Goal: Information Seeking & Learning: Check status

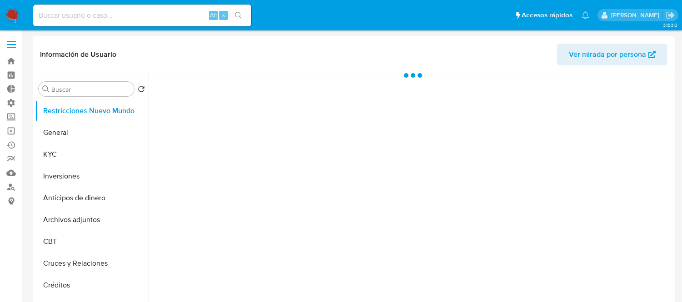
select select "10"
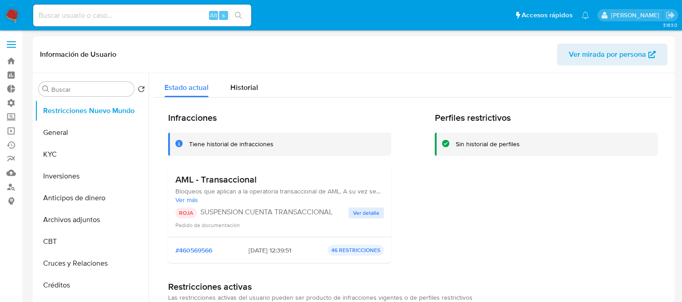
click at [128, 10] on input at bounding box center [142, 16] width 218 height 12
paste input "518297240"
type input "518297240"
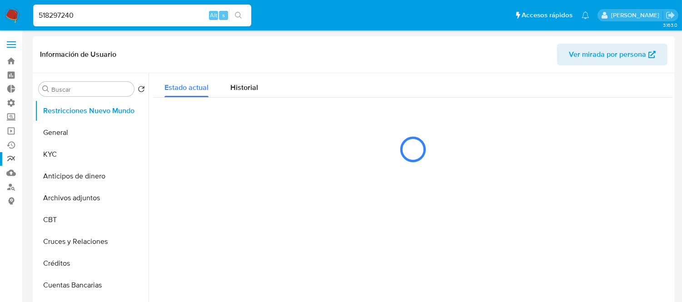
select select "10"
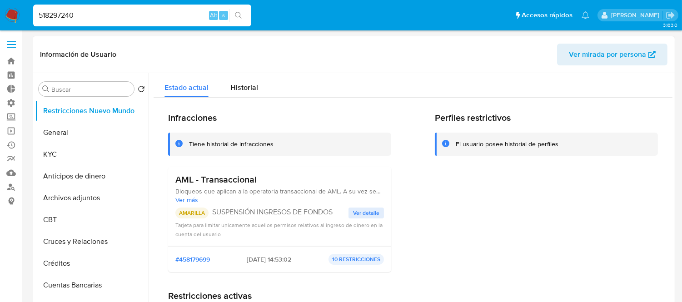
scroll to position [101, 0]
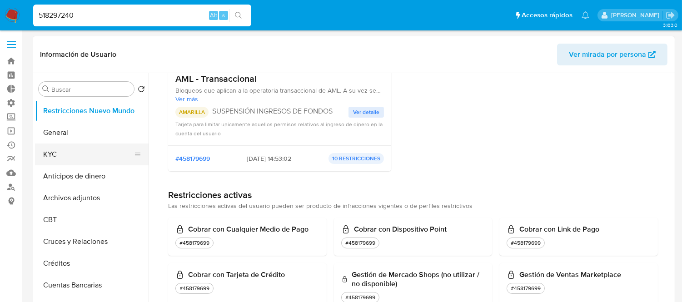
click at [45, 159] on button "KYC" at bounding box center [88, 155] width 106 height 22
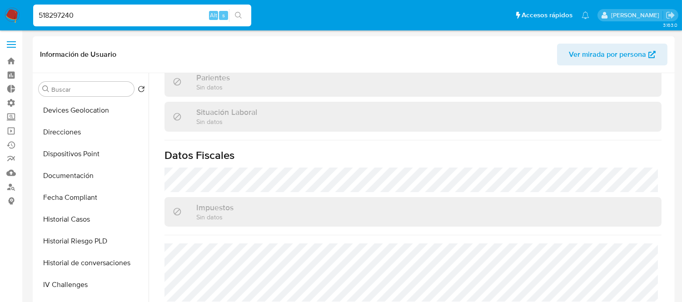
scroll to position [0, 0]
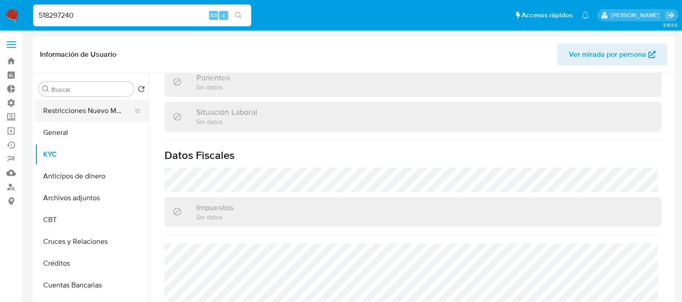
click at [102, 106] on button "Restricciones Nuevo Mundo" at bounding box center [88, 111] width 106 height 22
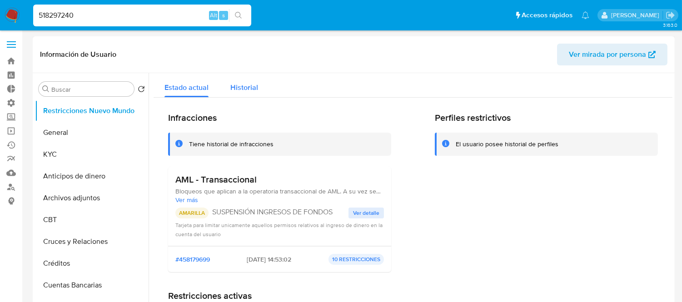
click at [247, 88] on span "Historial" at bounding box center [244, 87] width 28 height 10
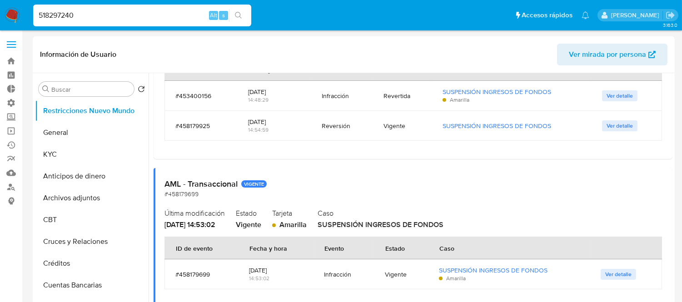
scroll to position [101, 0]
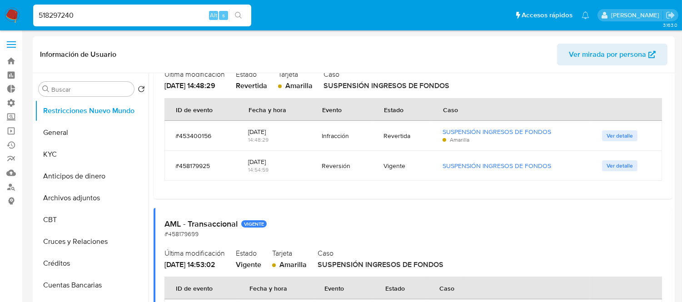
drag, startPoint x: 243, startPoint y: 137, endPoint x: 280, endPoint y: 131, distance: 37.7
click at [280, 131] on td "[DATE] 14:48:29" at bounding box center [274, 136] width 74 height 30
click at [297, 186] on div "AML - Transaccional #453400156 Última modificación [DATE] 14:48:29 Estado Rever…" at bounding box center [413, 114] width 519 height 169
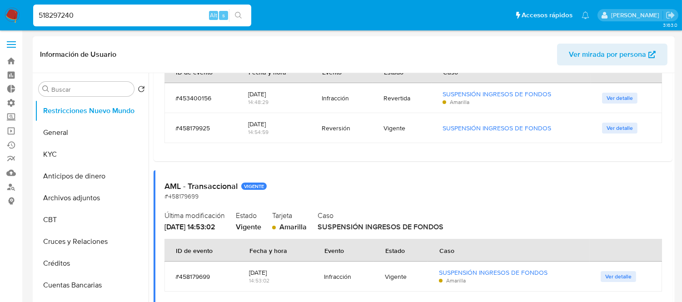
scroll to position [202, 0]
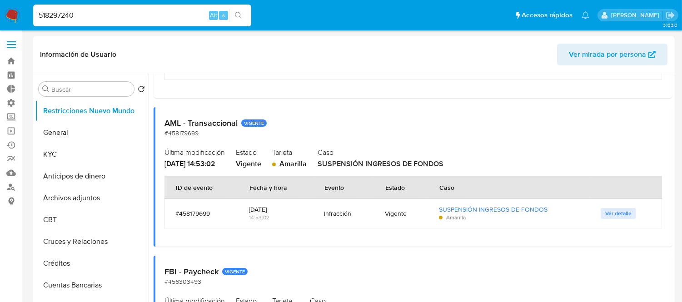
drag, startPoint x: 339, startPoint y: 165, endPoint x: 447, endPoint y: 161, distance: 108.6
click at [447, 161] on div "Última modificación [DATE] 14:53:02 Estado Vigente Tarjeta Amarilla Caso SUSPEN…" at bounding box center [412, 157] width 497 height 24
click at [443, 161] on span "SUSPENSIÓN INGRESOS DE FONDOS" at bounding box center [381, 164] width 126 height 10
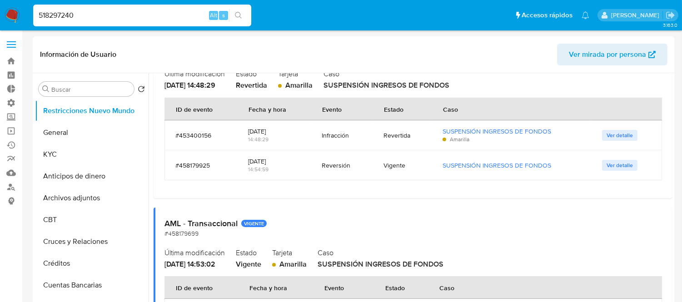
scroll to position [101, 0]
click at [615, 136] on span "Ver detalle" at bounding box center [619, 135] width 26 height 9
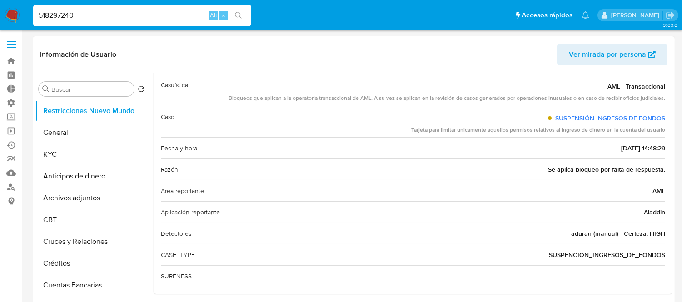
scroll to position [50, 0]
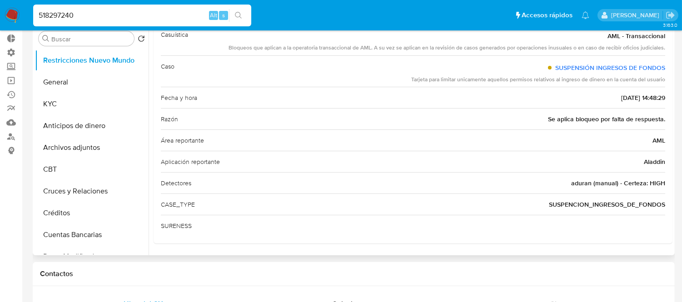
drag, startPoint x: 571, startPoint y: 206, endPoint x: 581, endPoint y: 205, distance: 10.0
click at [581, 205] on span "SUSPENCION_INGRESOS_DE_FONDOS" at bounding box center [607, 204] width 116 height 9
drag, startPoint x: 550, startPoint y: 208, endPoint x: 648, endPoint y: 201, distance: 98.8
click at [648, 201] on span "SUSPENCION_INGRESOS_DE_FONDOS" at bounding box center [607, 204] width 116 height 9
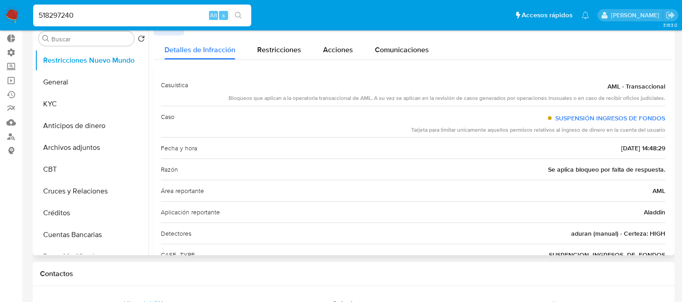
scroll to position [0, 0]
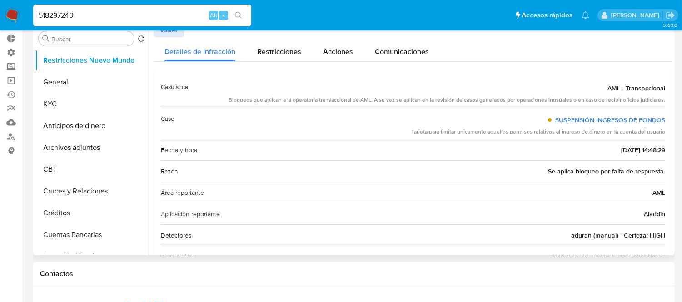
click at [175, 33] on span "Volver" at bounding box center [169, 30] width 18 height 13
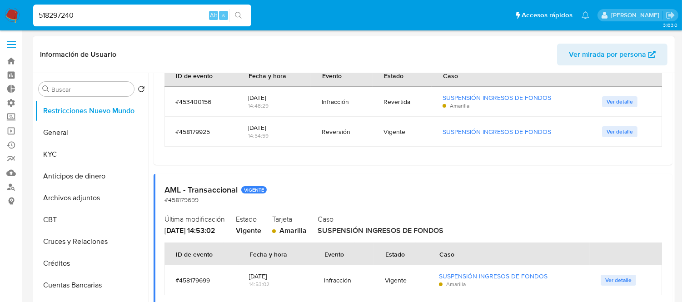
scroll to position [151, 0]
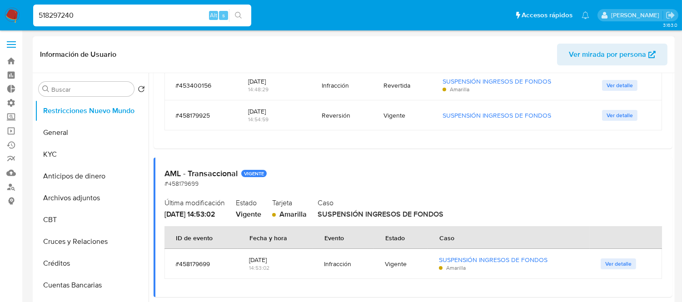
drag, startPoint x: 169, startPoint y: 265, endPoint x: 224, endPoint y: 267, distance: 55.0
click at [220, 266] on td "#458179699" at bounding box center [201, 264] width 74 height 30
click at [224, 267] on div "#458179699" at bounding box center [201, 264] width 52 height 8
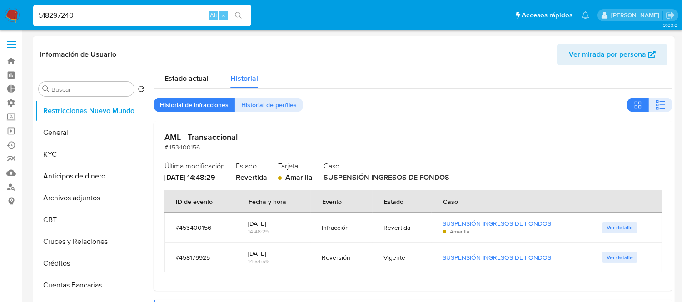
scroll to position [0, 0]
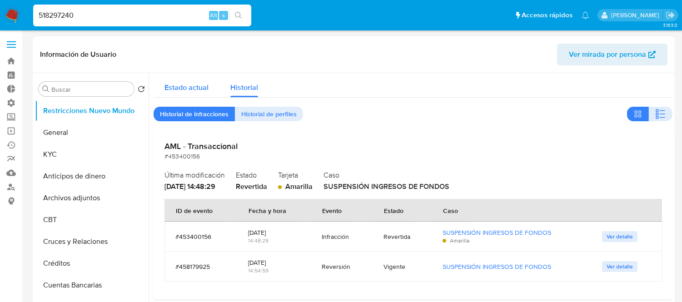
click at [180, 87] on span "Estado actual" at bounding box center [186, 87] width 44 height 10
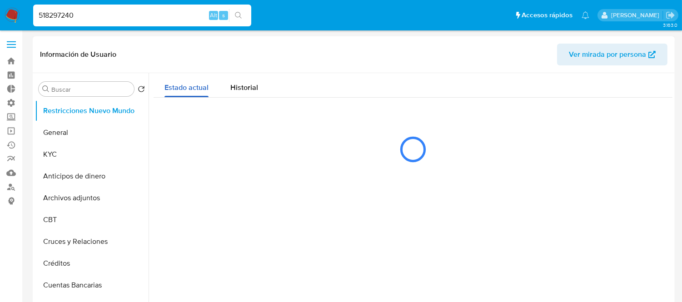
click at [180, 87] on span "Estado actual" at bounding box center [186, 87] width 44 height 10
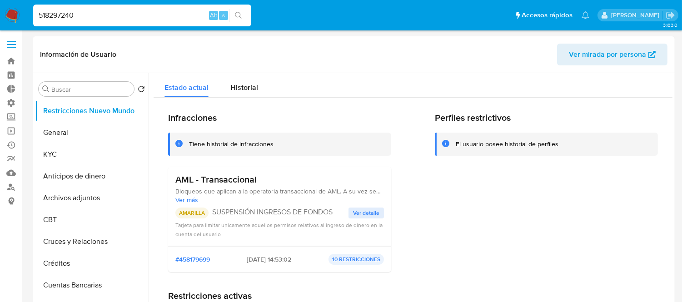
click at [75, 14] on input "518297240" at bounding box center [142, 16] width 218 height 12
click at [39, 158] on button "KYC" at bounding box center [88, 155] width 106 height 22
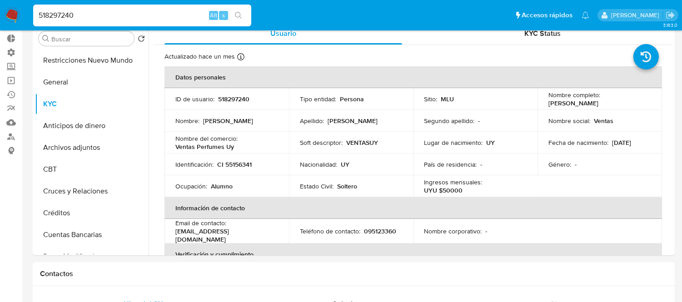
click at [59, 20] on input "518297240" at bounding box center [142, 16] width 218 height 12
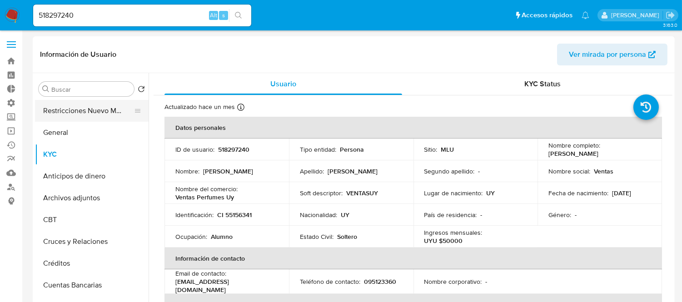
click at [80, 111] on button "Restricciones Nuevo Mundo" at bounding box center [88, 111] width 106 height 22
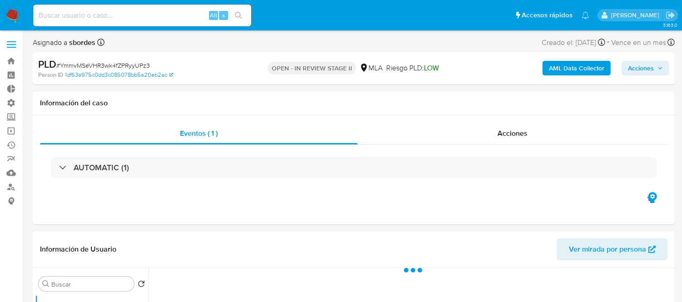
click at [93, 19] on input at bounding box center [142, 16] width 218 height 12
paste input "604198659"
type input "604198659"
select select "10"
type input "604198659"
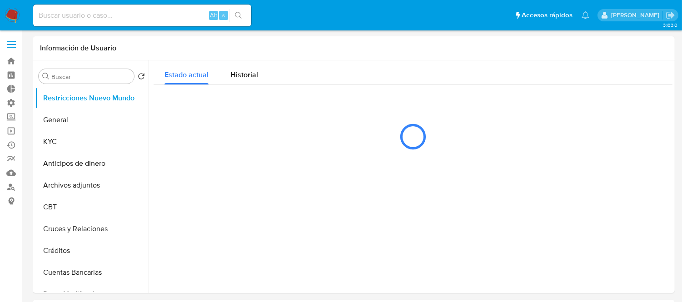
select select "10"
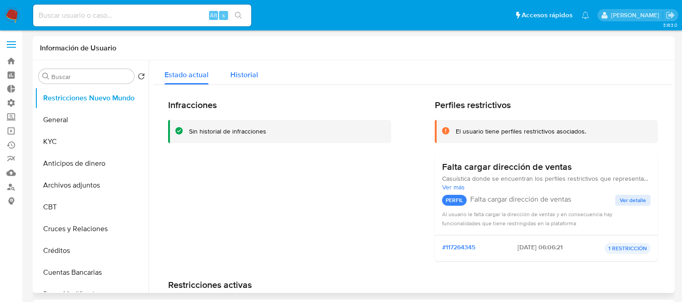
click at [238, 79] on span "Historial" at bounding box center [244, 74] width 28 height 10
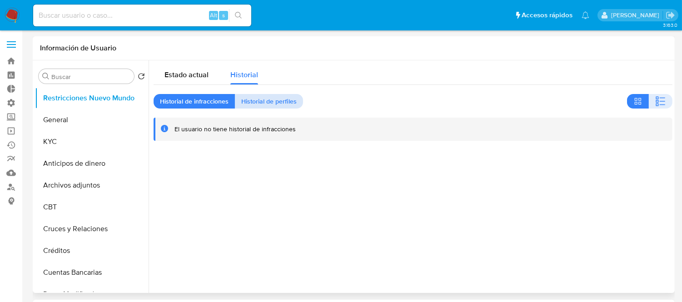
click at [277, 99] on span "Historial de perfiles" at bounding box center [268, 101] width 55 height 13
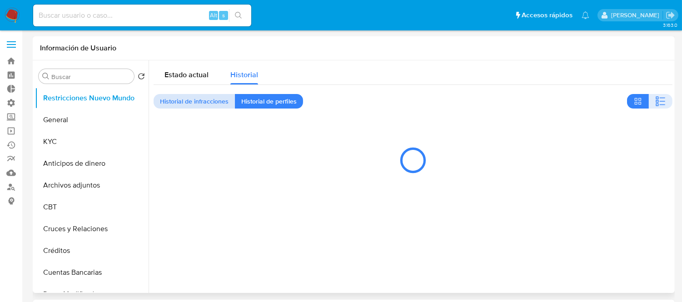
click at [187, 96] on span "Historial de infracciones" at bounding box center [194, 101] width 69 height 13
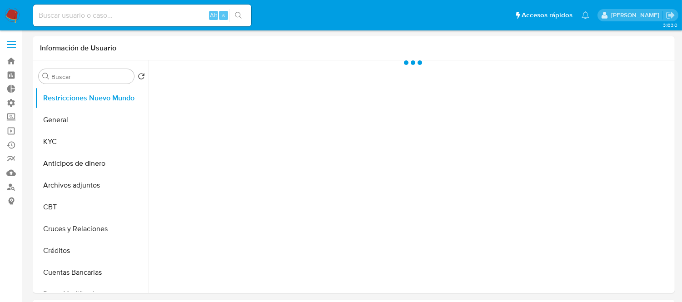
select select "10"
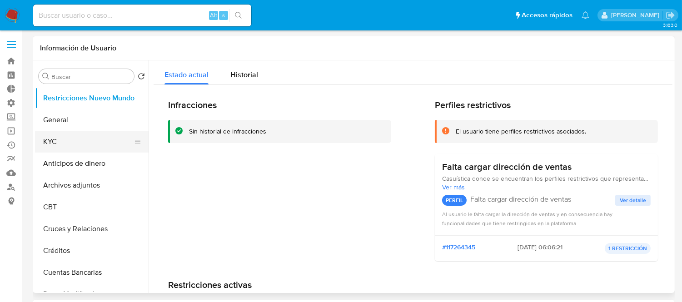
click at [46, 141] on button "KYC" at bounding box center [88, 142] width 106 height 22
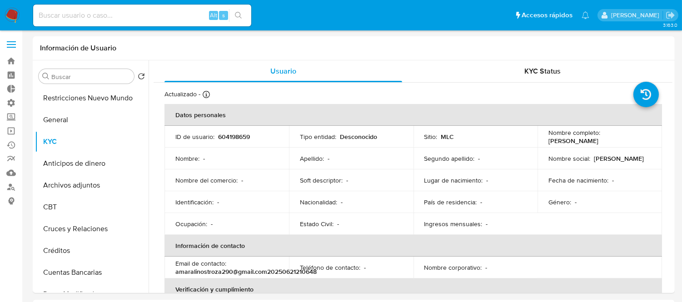
click at [78, 15] on input at bounding box center [142, 16] width 218 height 12
paste input "1604198659"
type input "1604198659"
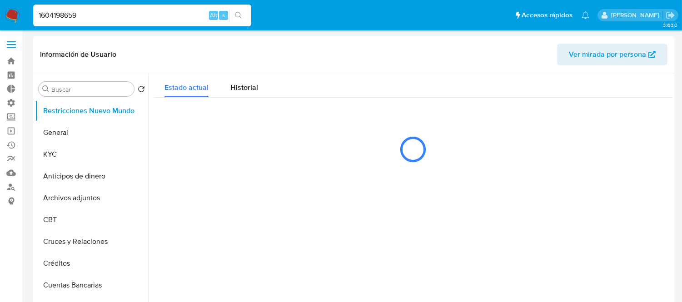
select select "10"
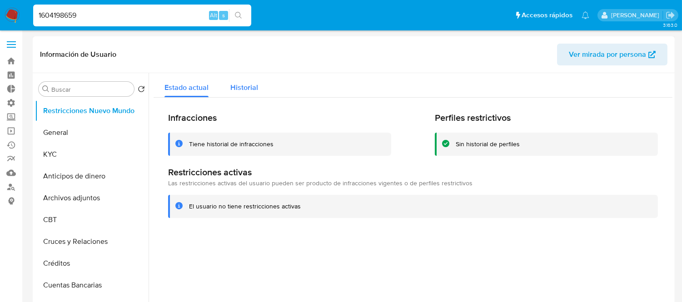
click at [253, 80] on div "Historial" at bounding box center [244, 85] width 28 height 24
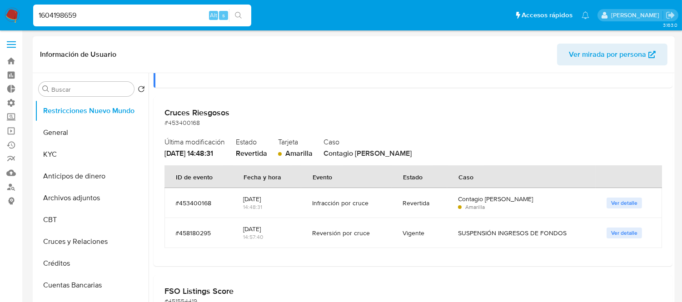
scroll to position [202, 0]
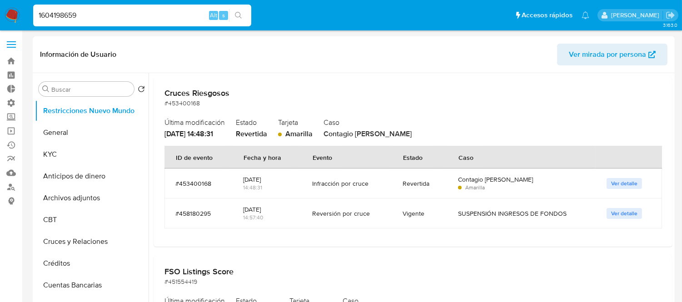
drag, startPoint x: 311, startPoint y: 215, endPoint x: 378, endPoint y: 213, distance: 67.3
click at [378, 213] on td "Reversión por cruce" at bounding box center [346, 214] width 90 height 30
drag, startPoint x: 251, startPoint y: 178, endPoint x: 339, endPoint y: 177, distance: 88.6
click at [339, 177] on tr "#453400168 02/09/2025 14:48:31 Infracción por cruce Revertida Contagio Tarjetas…" at bounding box center [412, 184] width 497 height 30
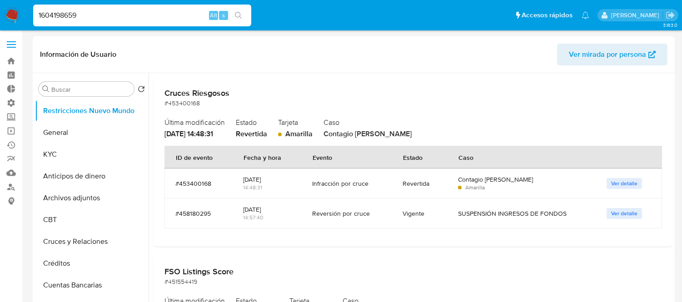
click at [365, 182] on div "Infracción por cruce" at bounding box center [346, 183] width 69 height 8
click at [78, 16] on input "1604198659" at bounding box center [142, 16] width 218 height 12
click at [622, 179] on span "Ver detalle" at bounding box center [624, 183] width 26 height 9
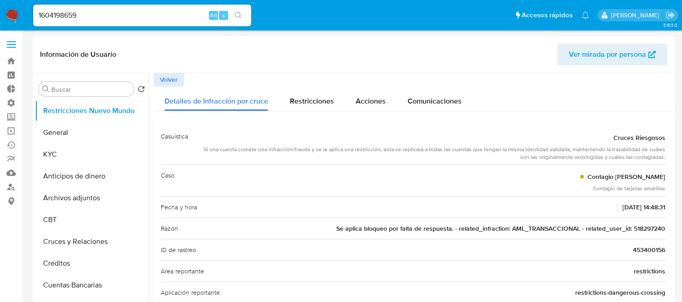
scroll to position [0, 0]
click at [158, 83] on button "Volver" at bounding box center [169, 80] width 30 height 15
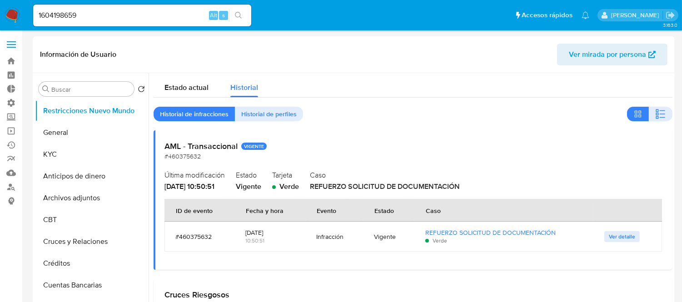
click at [83, 20] on input "1604198659" at bounding box center [142, 16] width 218 height 12
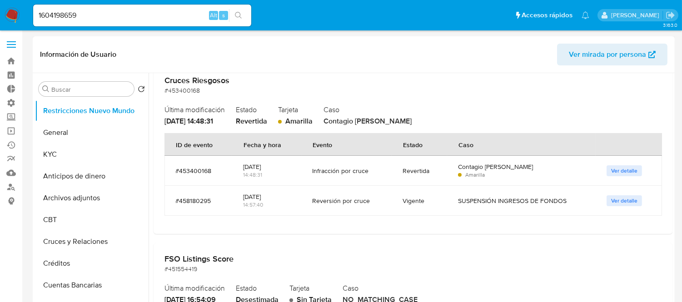
scroll to position [202, 0]
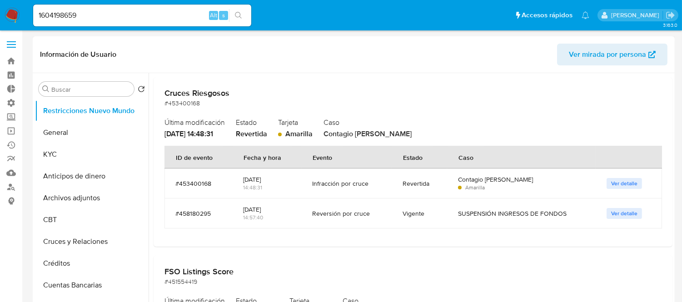
click at [611, 185] on span "Ver detalle" at bounding box center [624, 183] width 26 height 9
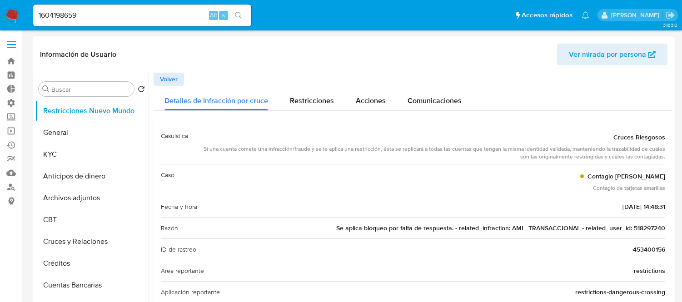
scroll to position [0, 0]
click at [164, 83] on span "Volver" at bounding box center [169, 80] width 18 height 13
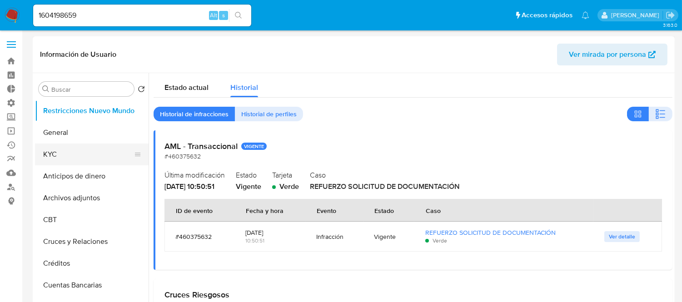
click at [78, 156] on button "KYC" at bounding box center [88, 155] width 106 height 22
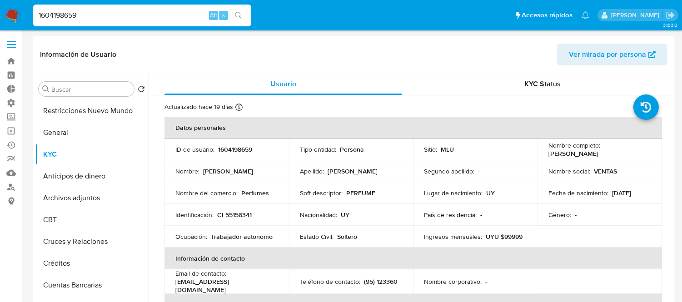
click at [88, 19] on input "1604198659" at bounding box center [142, 16] width 218 height 12
